Goal: Task Accomplishment & Management: Manage account settings

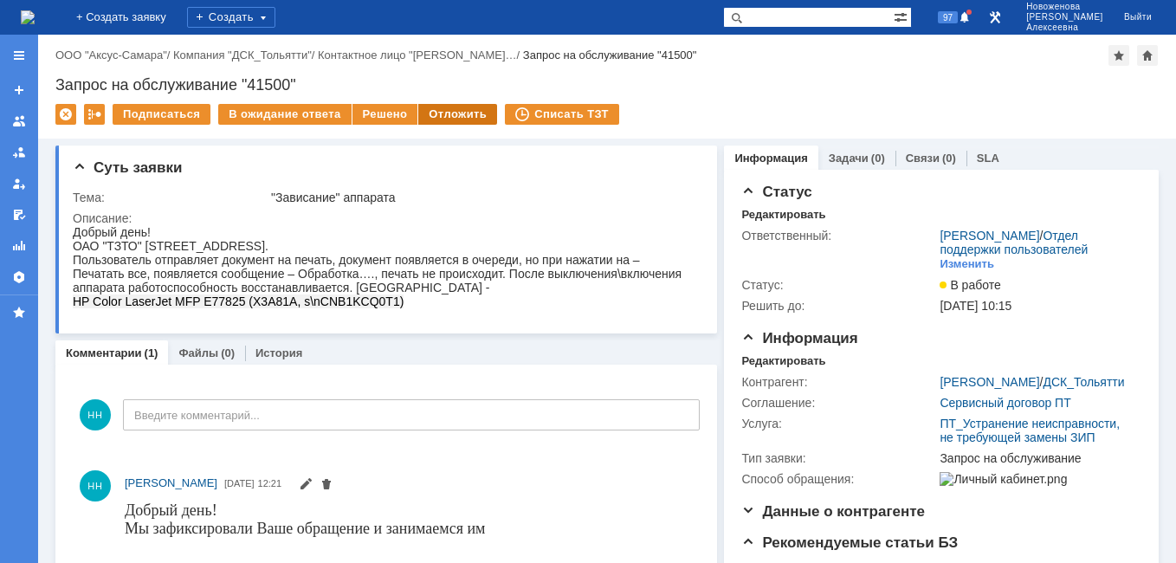
click at [436, 107] on div "Отложить" at bounding box center [457, 114] width 79 height 21
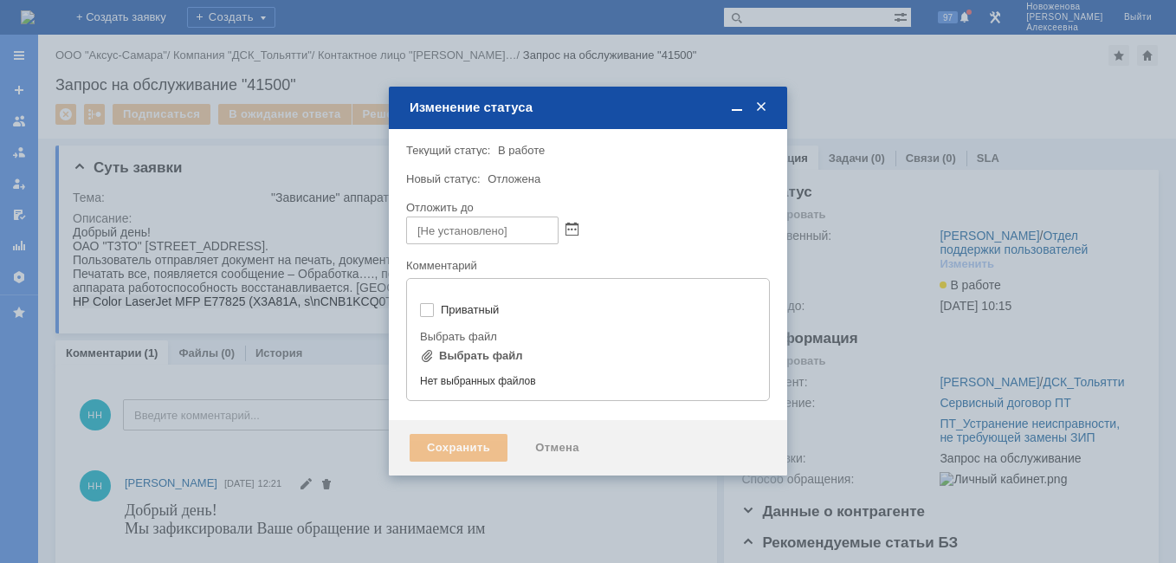
type input "[не указано]"
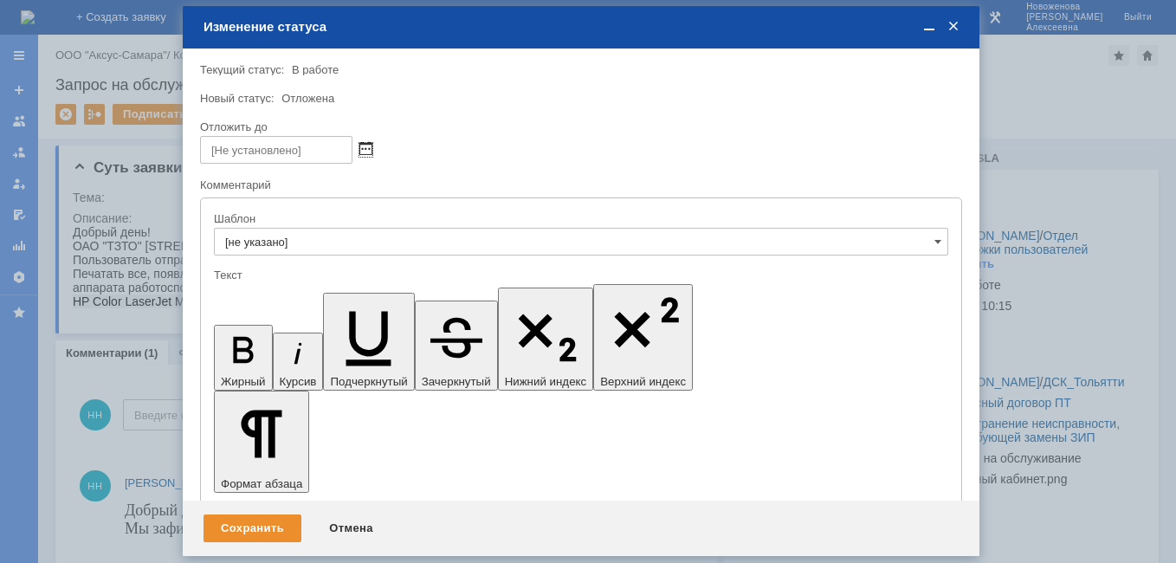
click at [363, 153] on span at bounding box center [365, 150] width 13 height 14
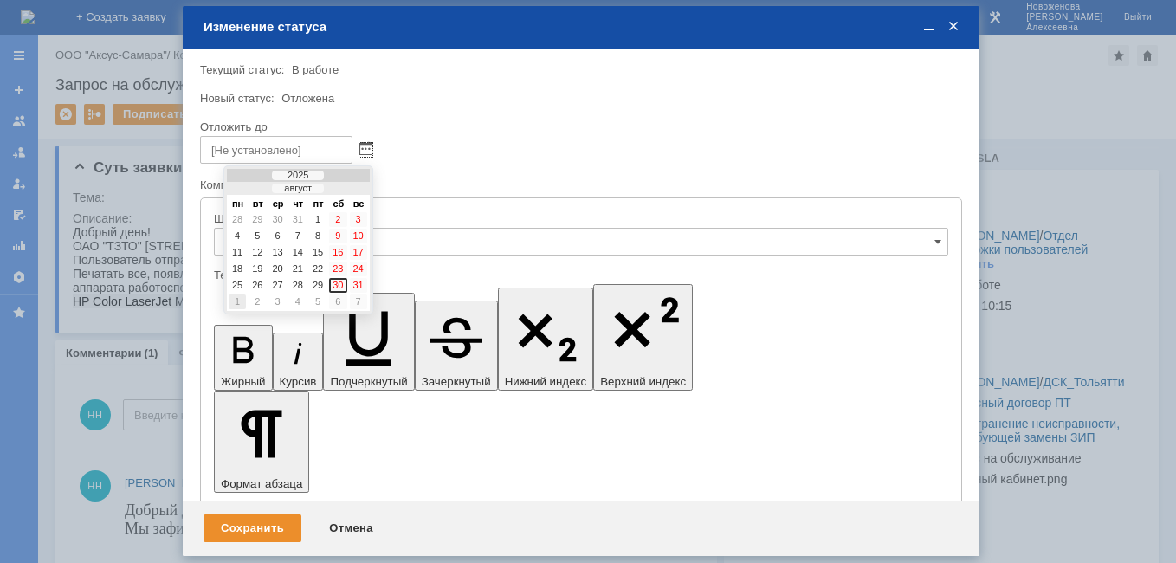
click at [237, 300] on div "1" at bounding box center [237, 301] width 17 height 15
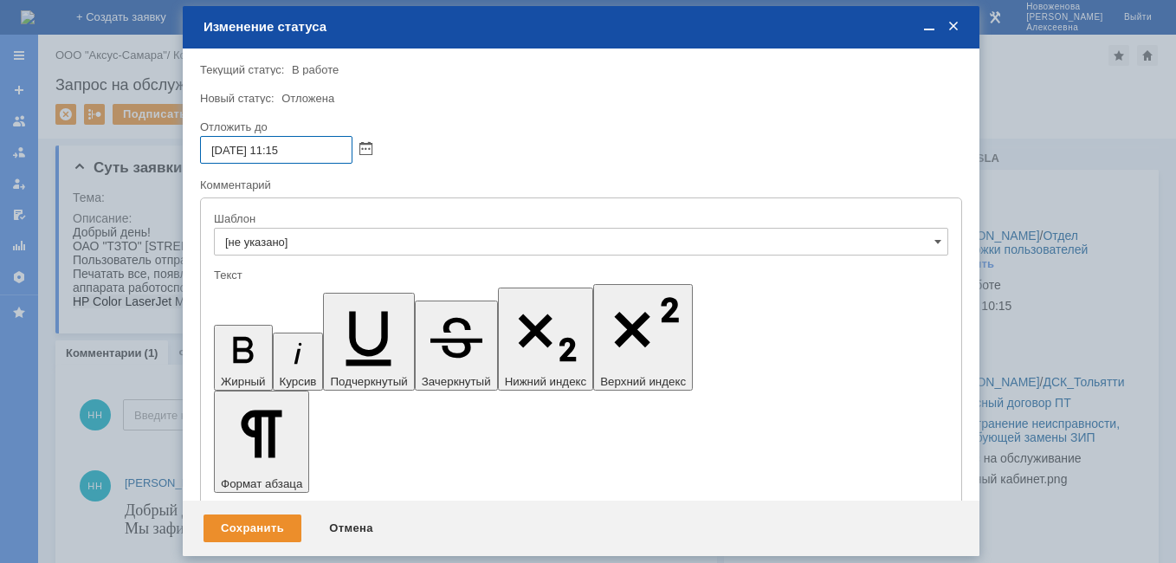
click at [281, 146] on input "[DATE] 11:15" at bounding box center [276, 150] width 152 height 28
type input "[DATE] 16:15"
click at [241, 526] on div "Сохранить" at bounding box center [252, 528] width 98 height 28
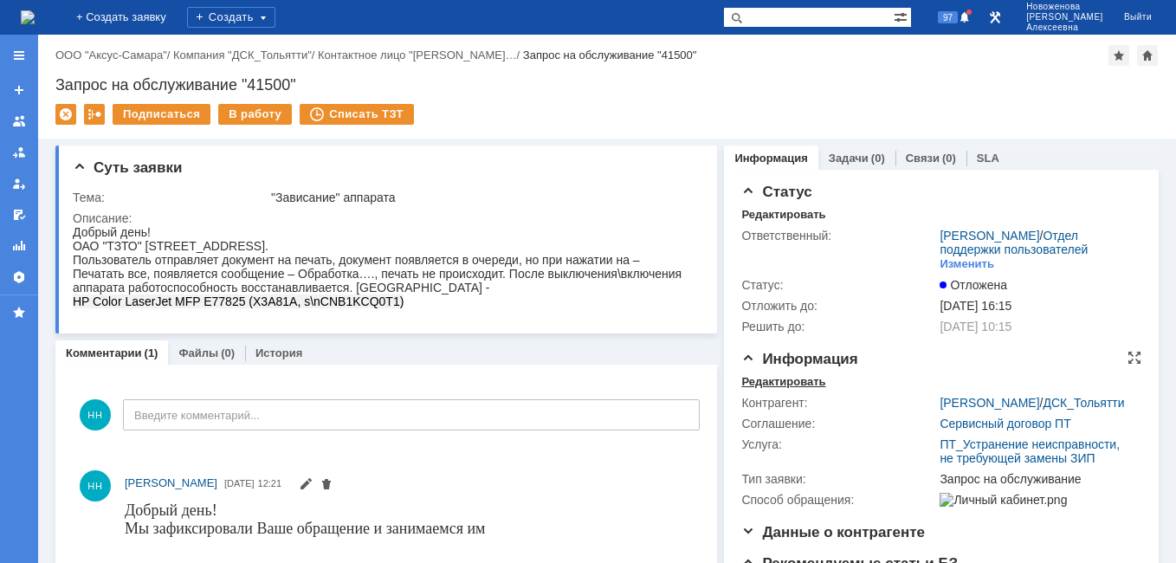
click at [762, 389] on div "Редактировать" at bounding box center [783, 382] width 84 height 14
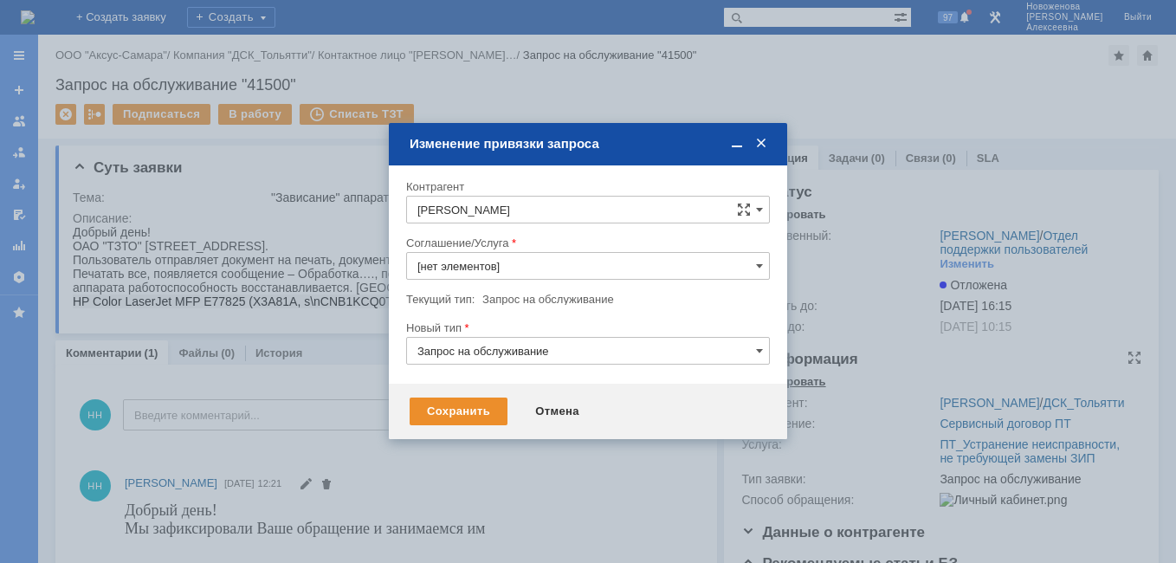
type input "ПТ_Устранение неисправности, не требующей замены ЗИП"
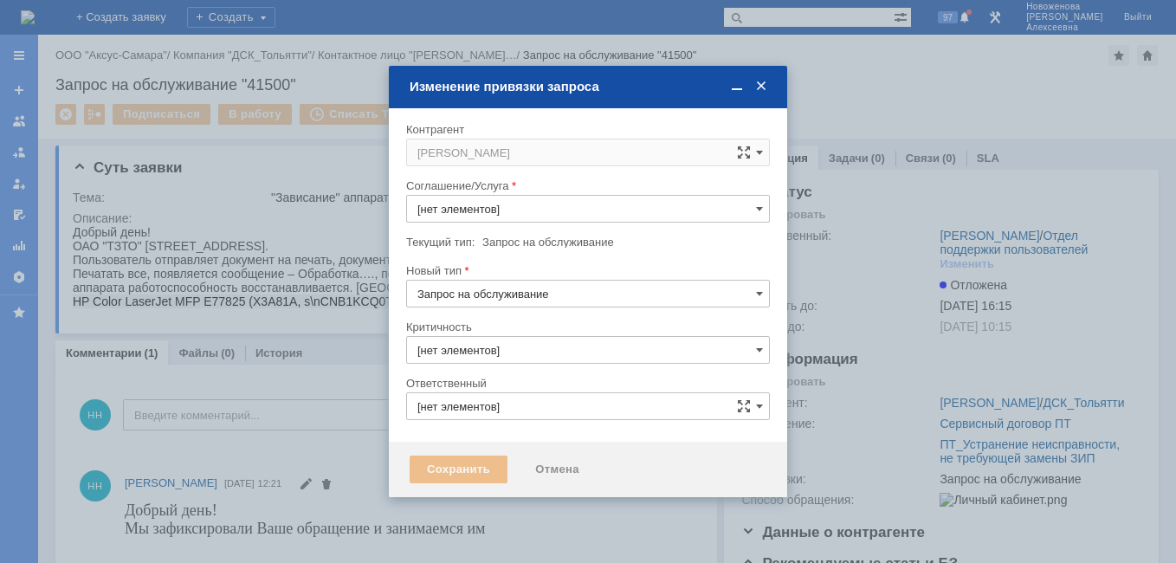
type input "ПТ_Устранение неисправности, не требующей замены ЗИП"
type input "3. Низкая"
type input "[PERSON_NAME]"
type input "[не указано]"
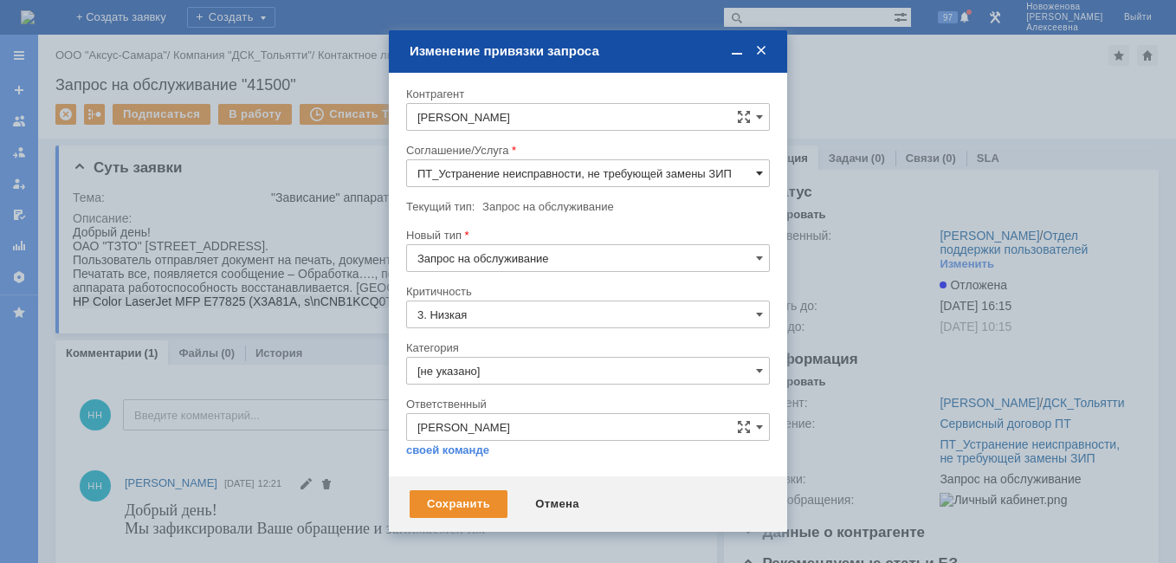
click at [757, 171] on span at bounding box center [759, 173] width 7 height 14
click at [496, 336] on span "ПТ_Диагностика" at bounding box center [587, 342] width 341 height 14
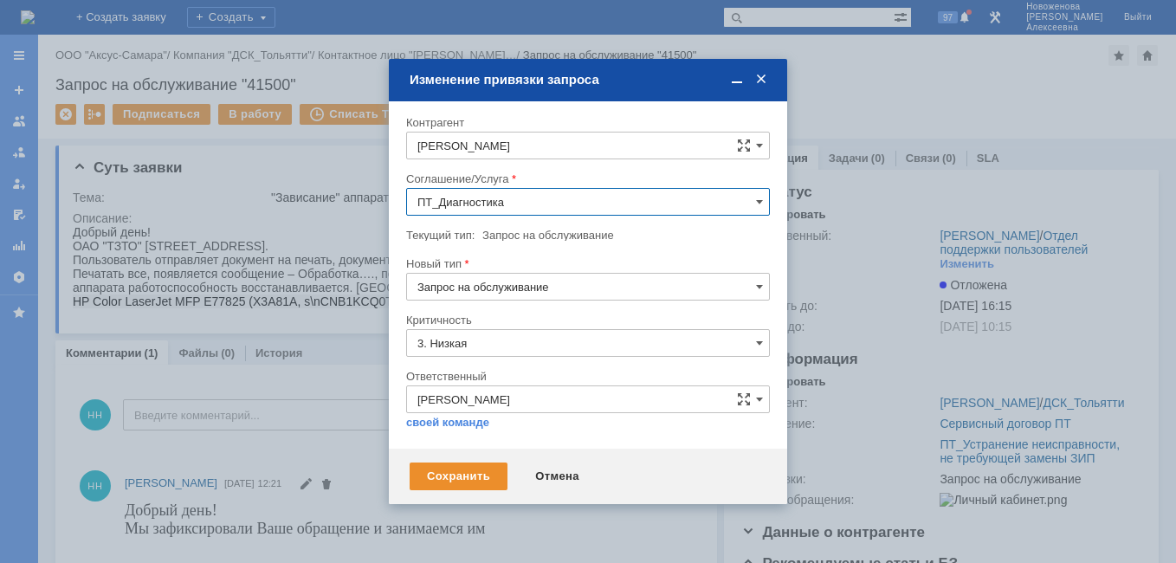
type input "ПТ_Диагностика"
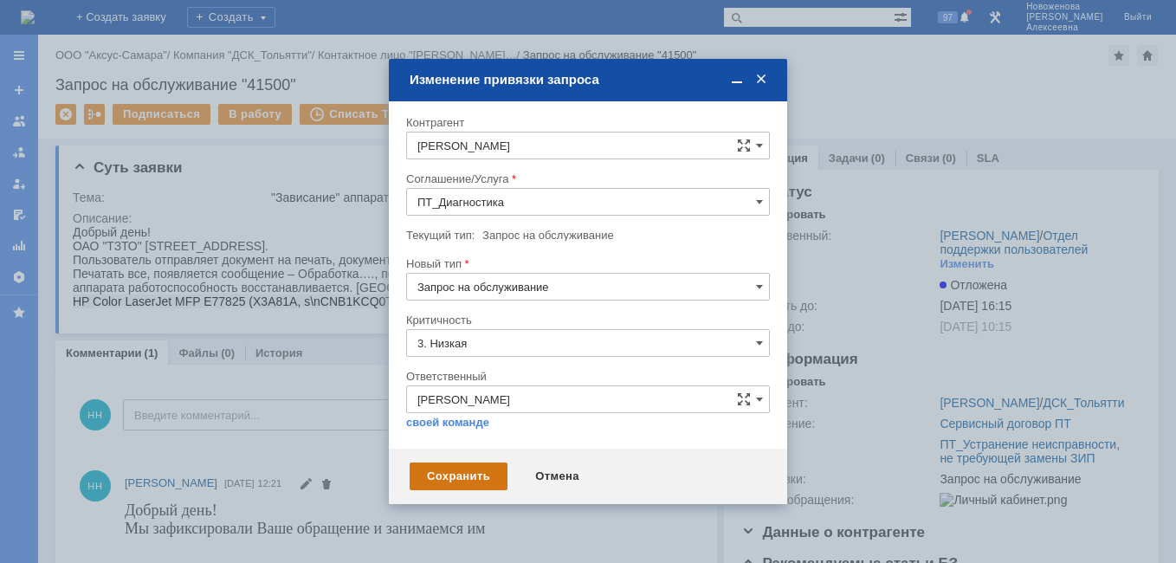
click at [446, 480] on div "Сохранить" at bounding box center [459, 476] width 98 height 28
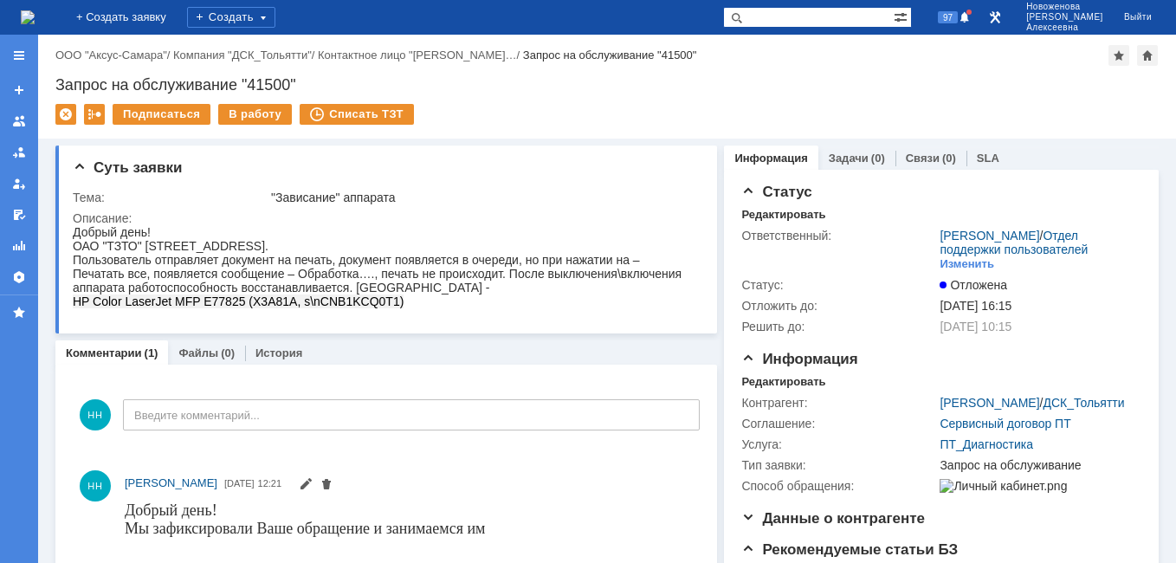
scroll to position [0, 0]
